Goal: Task Accomplishment & Management: Complete application form

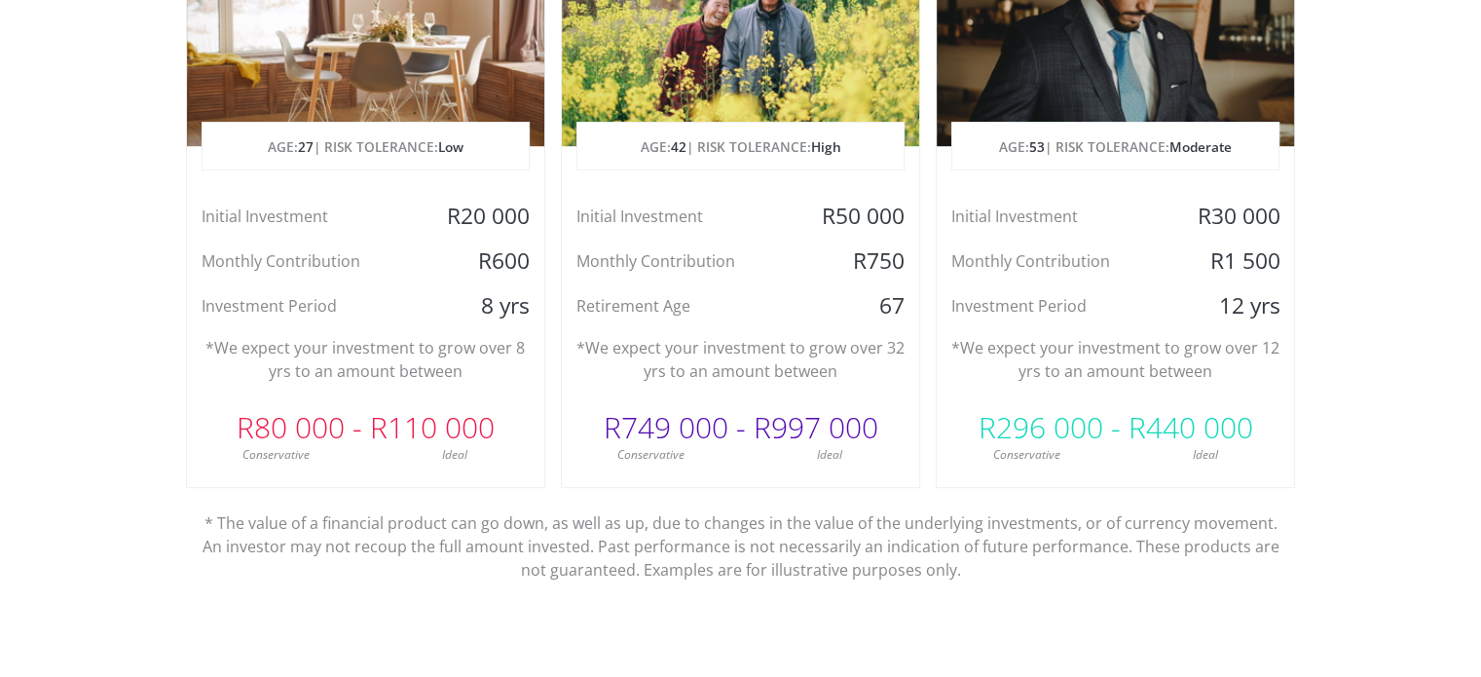
scroll to position [1125, 0]
drag, startPoint x: 772, startPoint y: 426, endPoint x: 870, endPoint y: 430, distance: 98.4
click at [870, 430] on div "R749 000 - R997 000" at bounding box center [740, 427] width 357 height 58
click at [921, 548] on p "* The value of a financial product can go down, as well as up, due to changes i…" at bounding box center [741, 534] width 1081 height 93
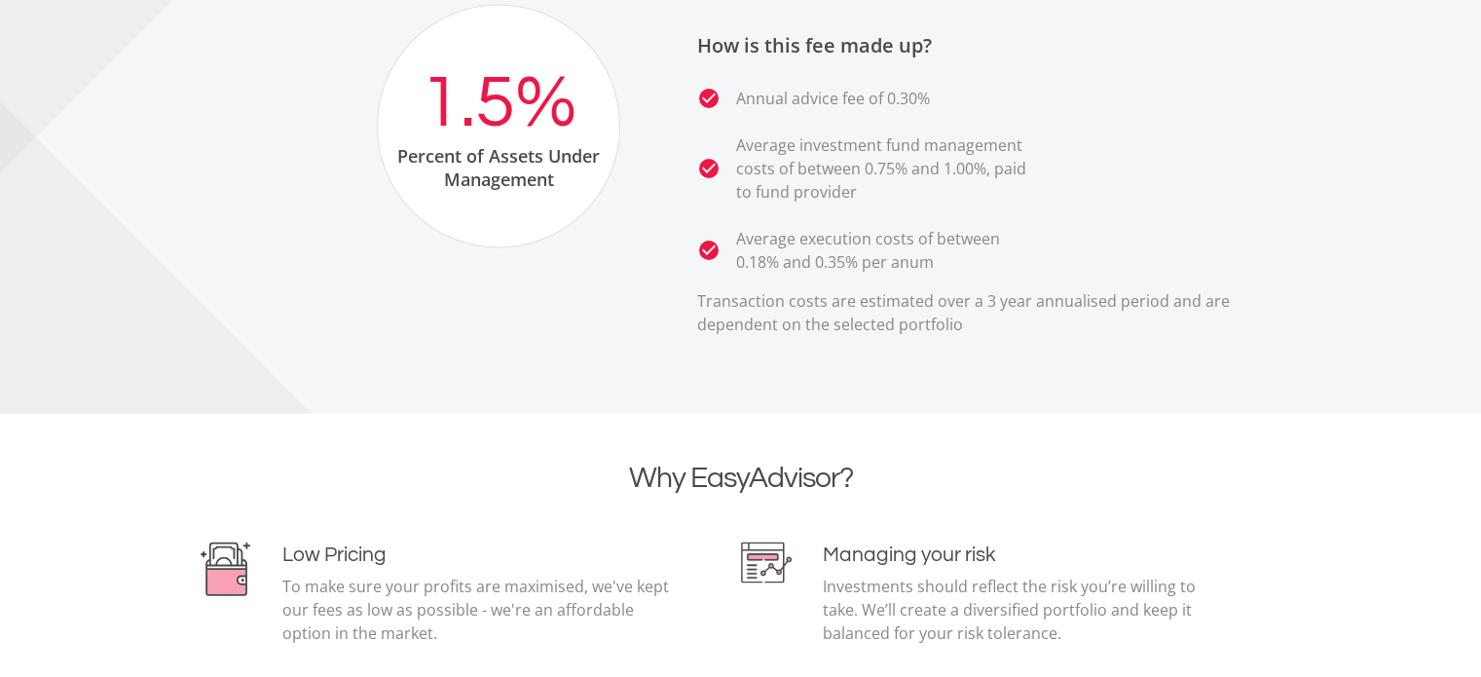
scroll to position [3705, 0]
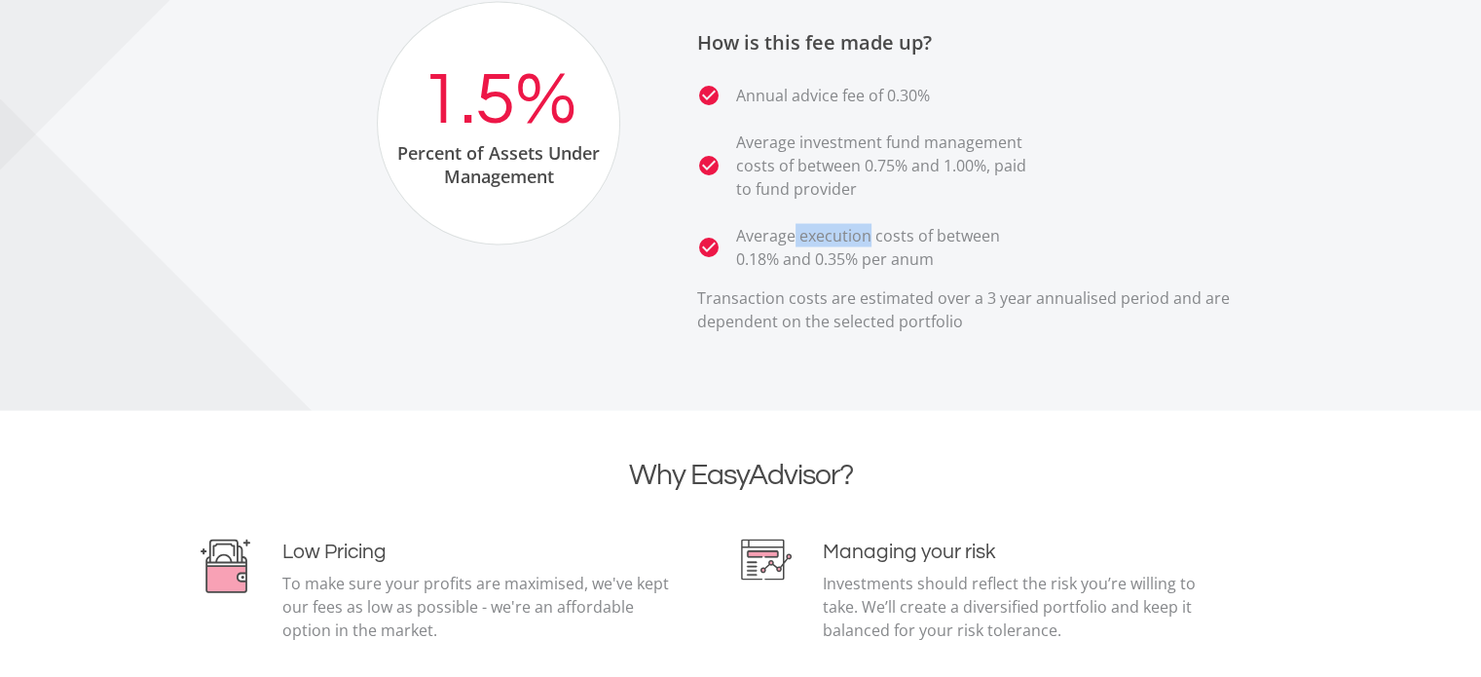
drag, startPoint x: 794, startPoint y: 227, endPoint x: 927, endPoint y: 245, distance: 133.7
click at [927, 245] on p "Average execution costs of between 0.18% and 0.35% per anum" at bounding box center [887, 247] width 302 height 47
click at [962, 352] on div at bounding box center [740, 134] width 1481 height 553
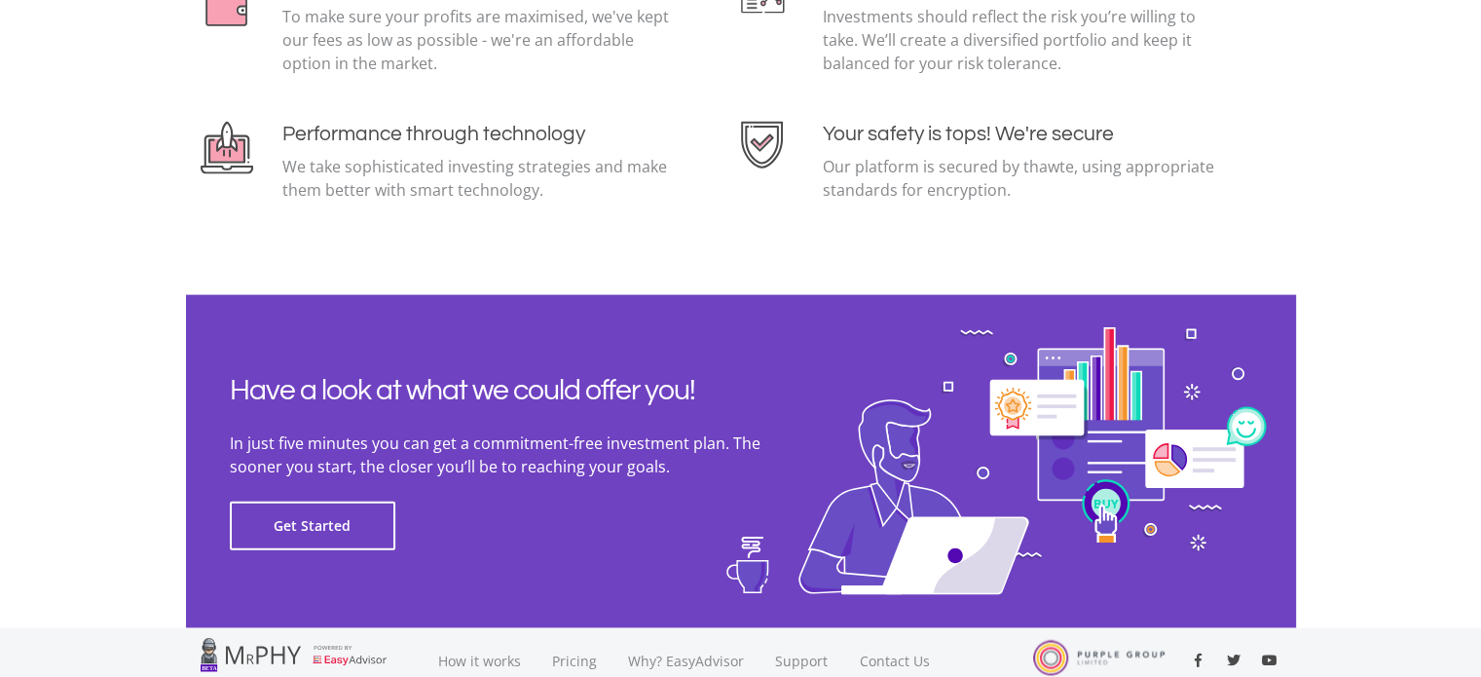
scroll to position [4443, 0]
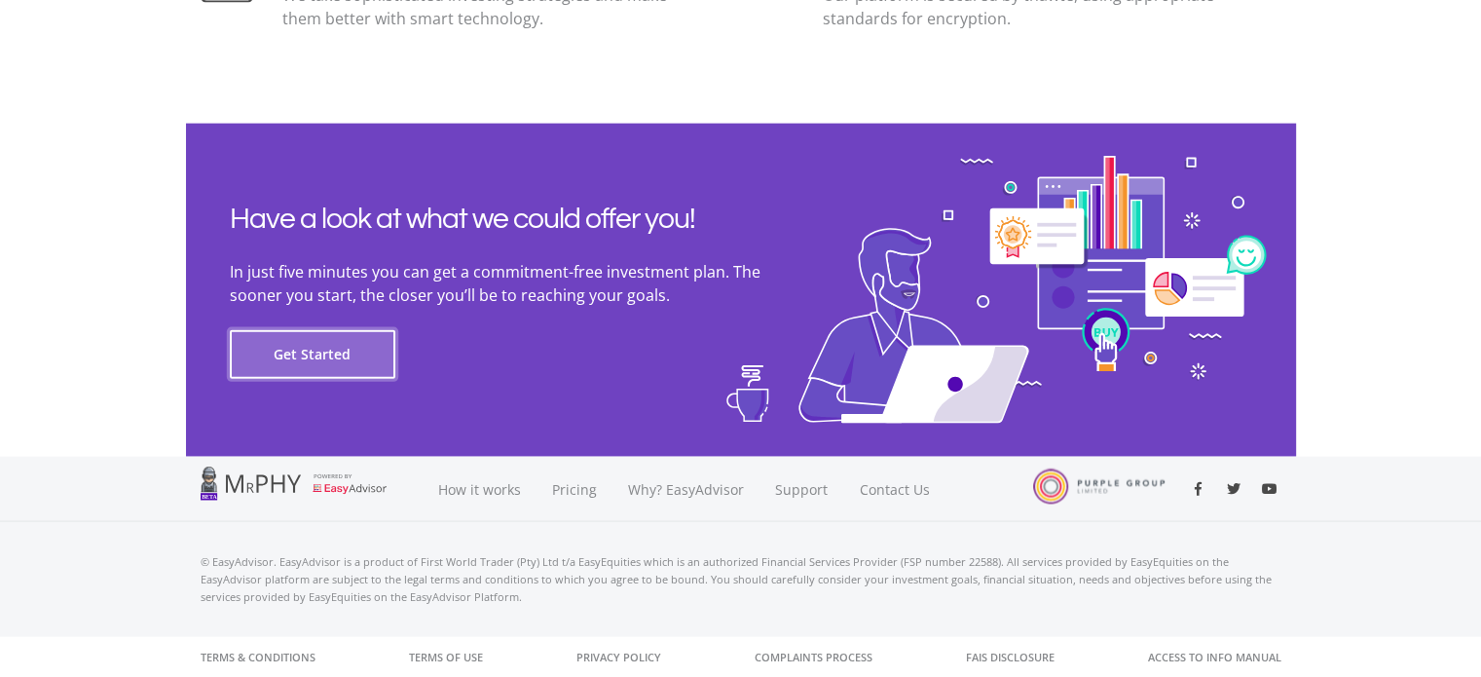
click at [382, 371] on button "Get Started" at bounding box center [312, 354] width 165 height 49
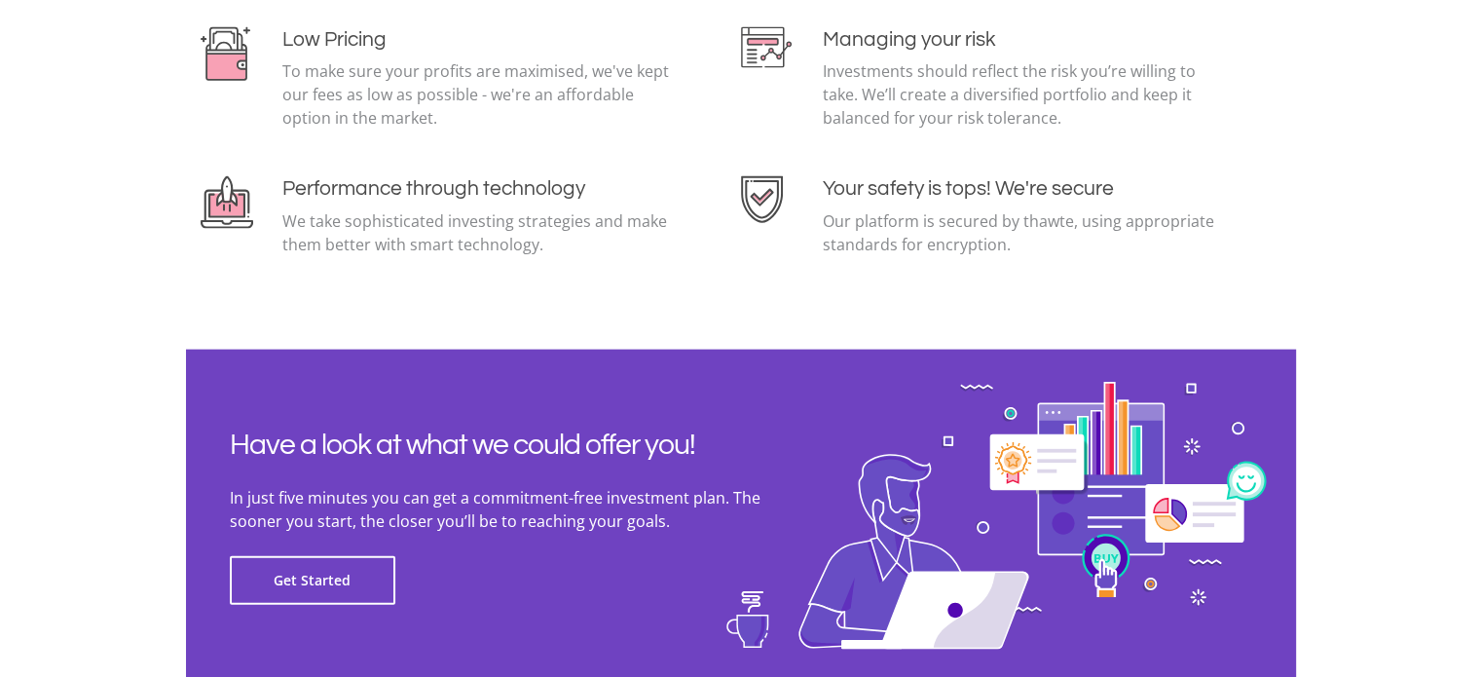
scroll to position [4443, 0]
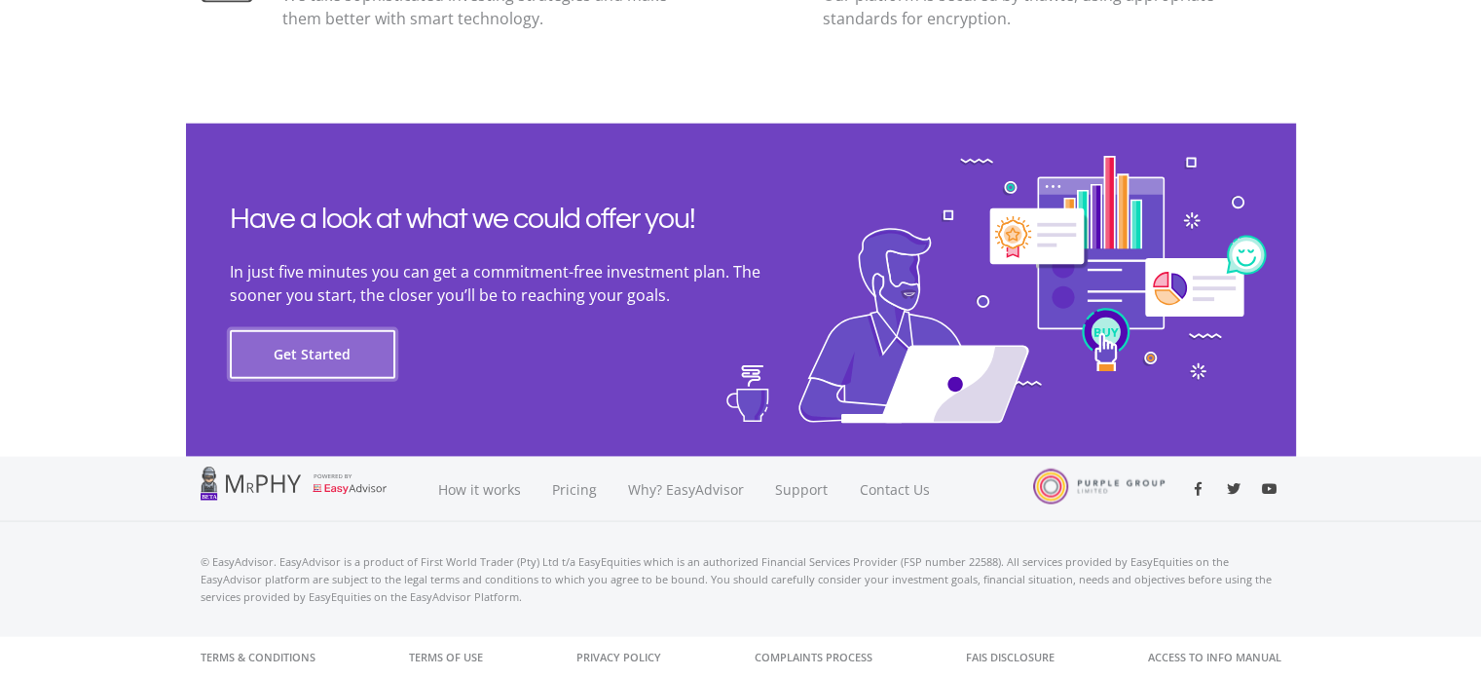
click at [356, 363] on button "Get Started" at bounding box center [312, 354] width 165 height 49
